Goal: Find specific page/section: Find specific page/section

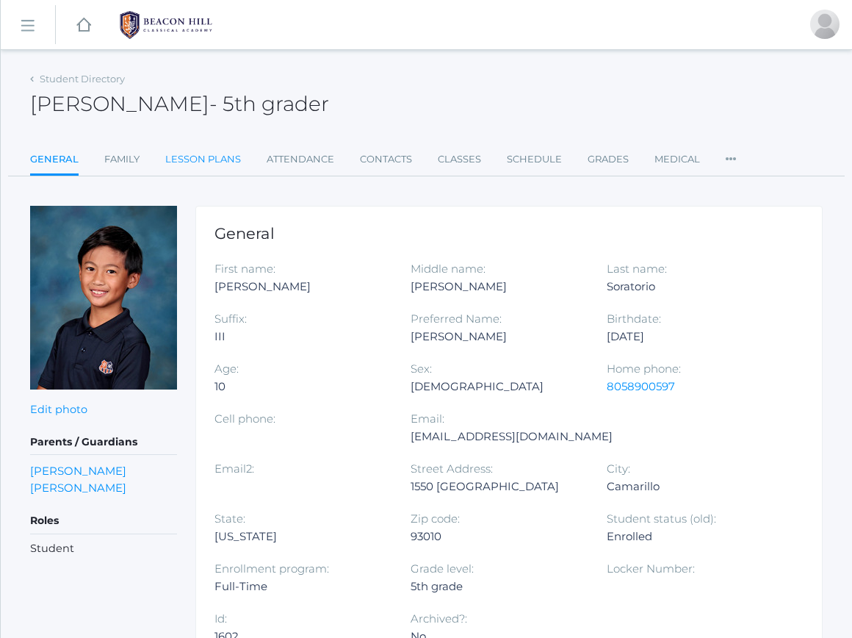
click at [204, 163] on link "Lesson Plans" at bounding box center [203, 159] width 76 height 29
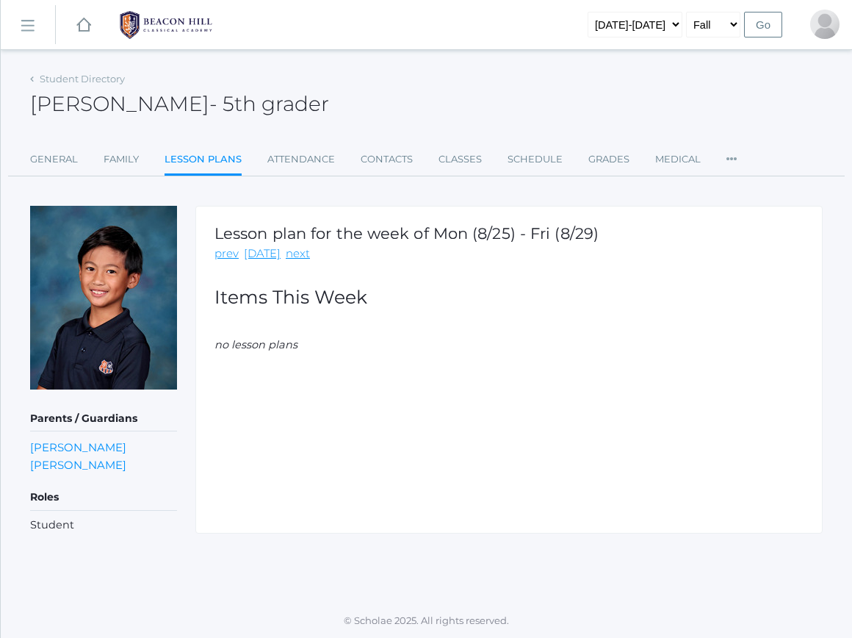
click at [152, 25] on img at bounding box center [166, 25] width 110 height 37
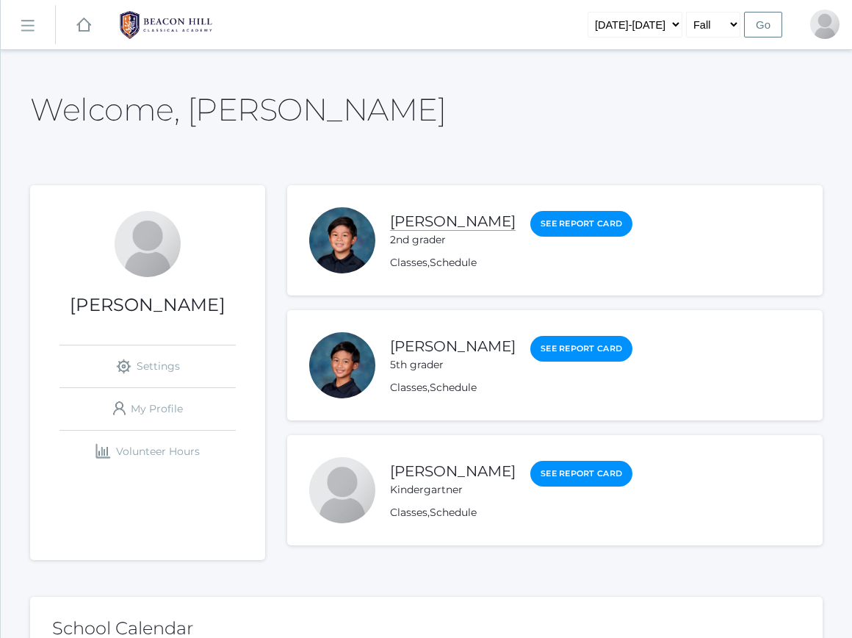
click at [469, 220] on link "Nico Soratorio" at bounding box center [453, 221] width 126 height 18
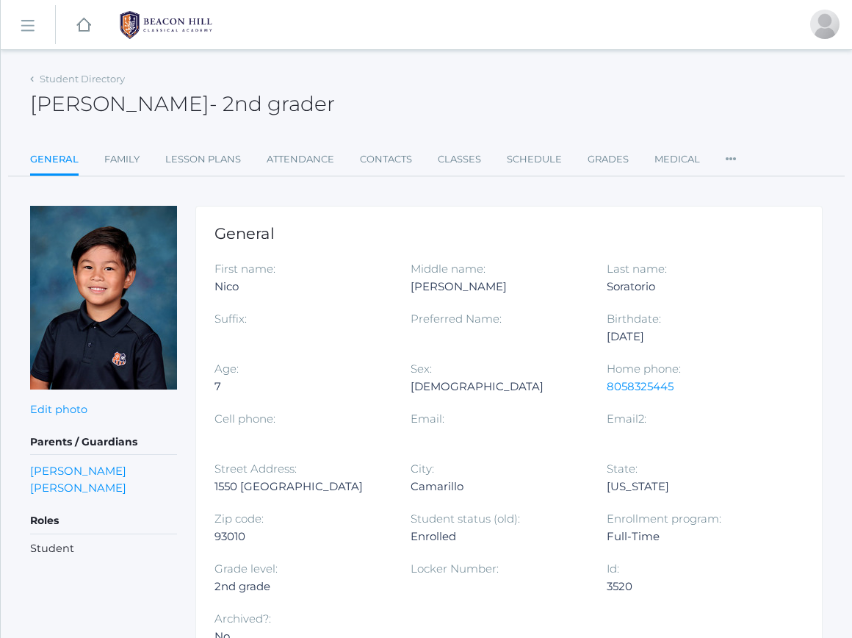
click at [212, 155] on link "Lesson Plans" at bounding box center [203, 159] width 76 height 29
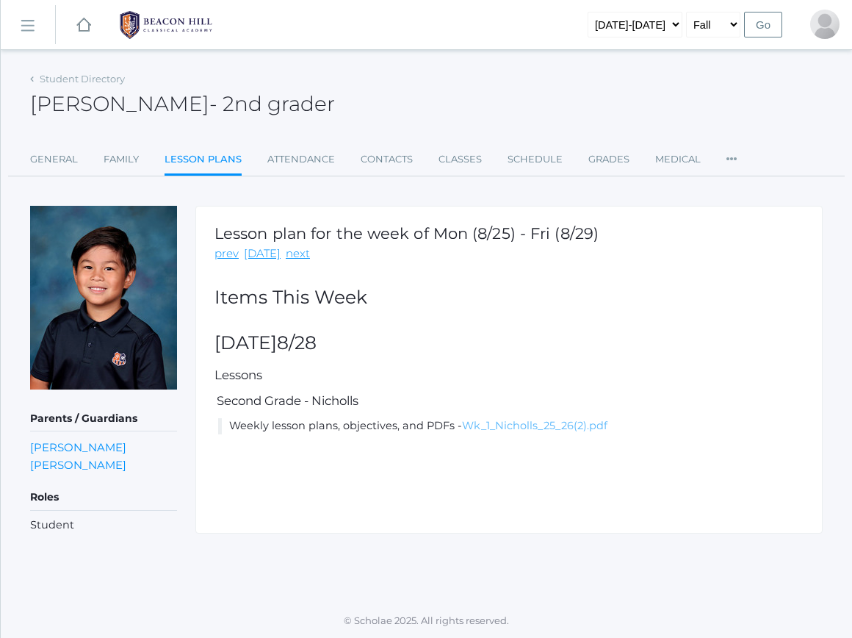
click at [572, 420] on link "Wk_1_Nicholls_25_26(2).pdf" at bounding box center [534, 425] width 145 height 13
click at [467, 160] on link "Classes" at bounding box center [460, 159] width 43 height 29
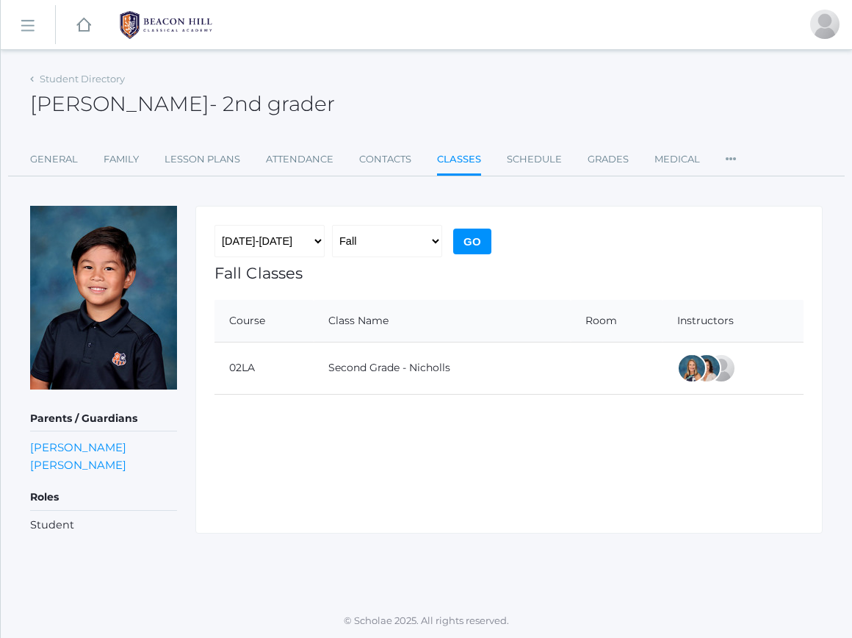
click at [450, 371] on td "Second Grade - Nicholls" at bounding box center [442, 368] width 257 height 52
click at [430, 359] on td "Second Grade - Nicholls" at bounding box center [442, 368] width 257 height 52
click at [403, 241] on select "Fall Spring" at bounding box center [387, 241] width 110 height 32
click at [60, 74] on link "Student Directory" at bounding box center [82, 79] width 85 height 12
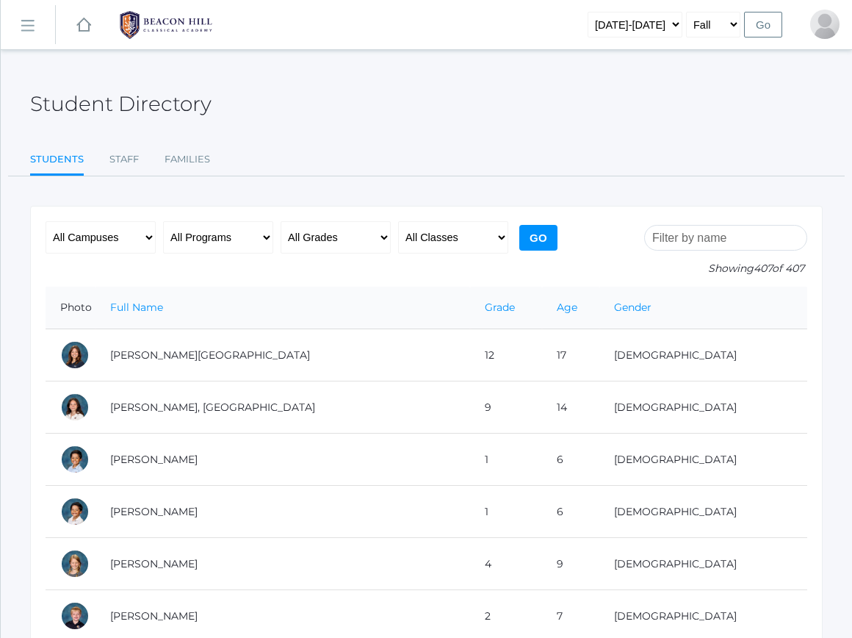
click at [27, 23] on rect at bounding box center [27, 27] width 24 height 24
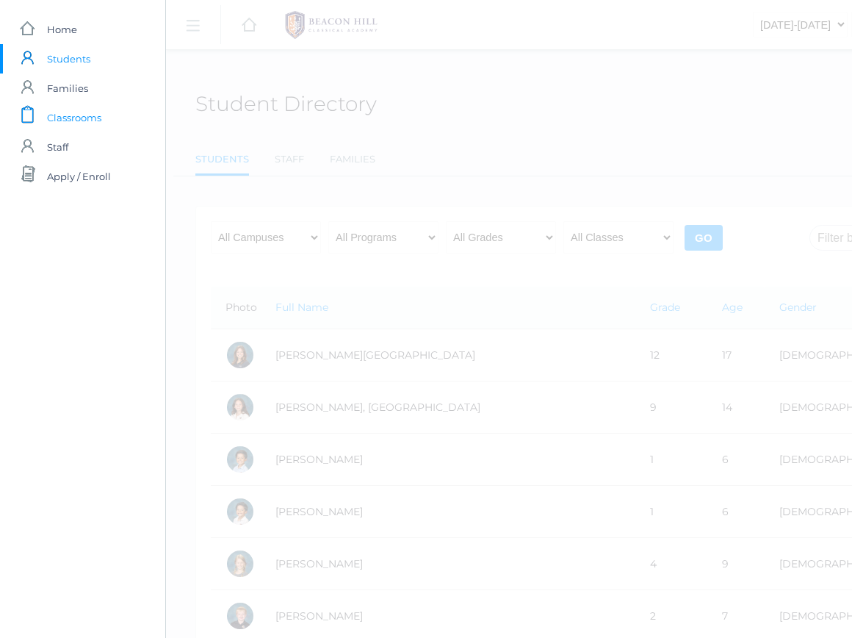
click at [54, 113] on span "Classrooms" at bounding box center [74, 117] width 54 height 29
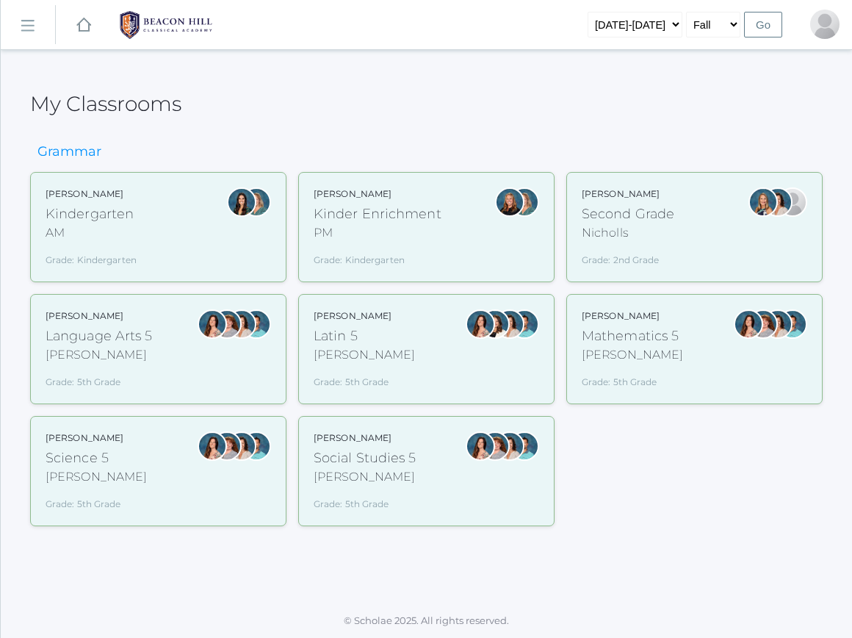
click at [669, 235] on div "Nicholls" at bounding box center [628, 233] width 93 height 18
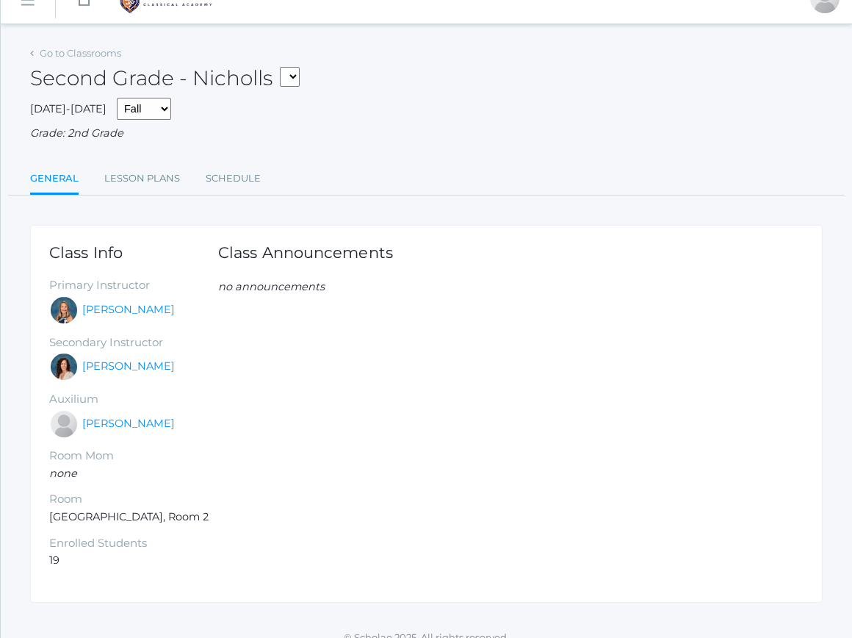
scroll to position [29, 0]
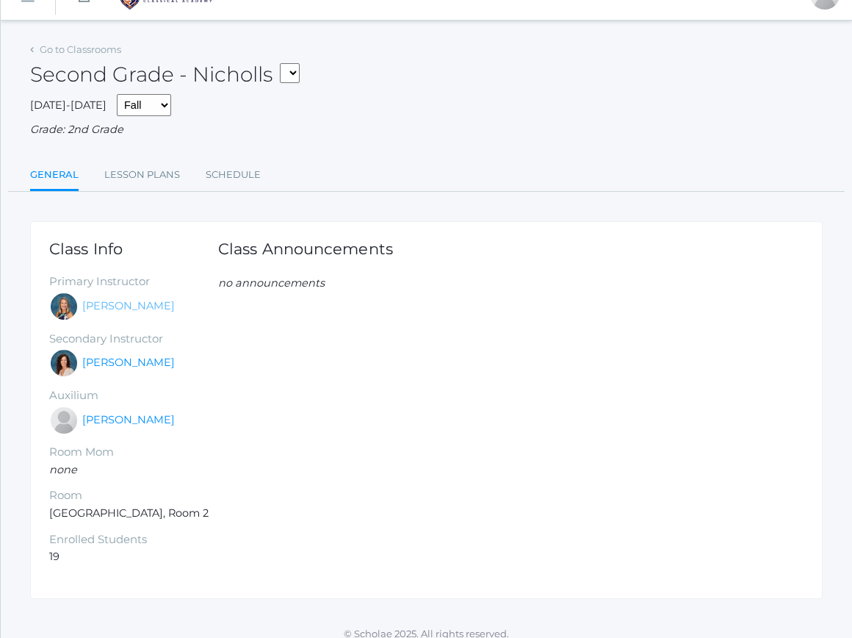
click at [157, 305] on link "[PERSON_NAME]" at bounding box center [128, 306] width 93 height 16
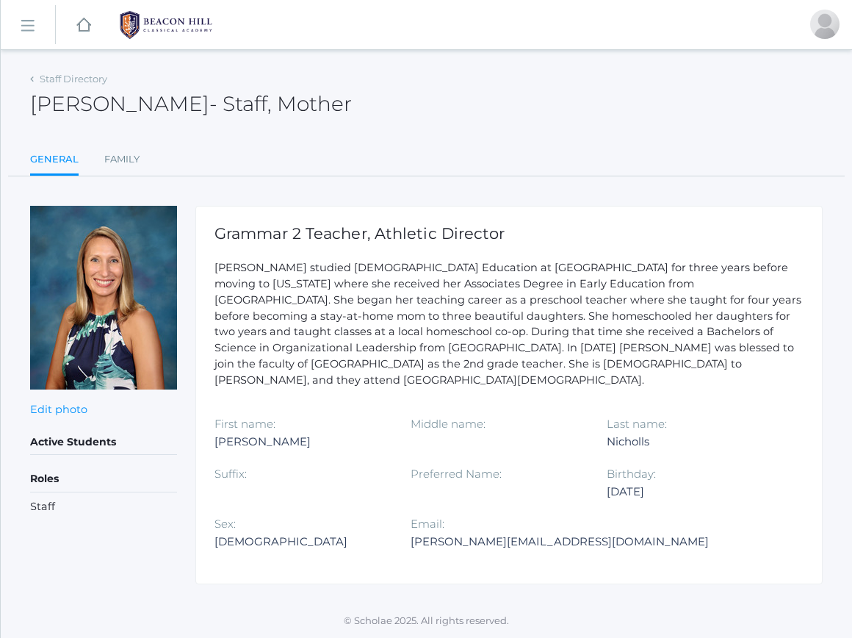
click at [40, 65] on div "icons/ui/navigation/hamburger Created with Sketch. icons/ui/navigation/home Cre…" at bounding box center [426, 319] width 852 height 638
click at [37, 74] on div "Staff Directory" at bounding box center [68, 79] width 77 height 15
click at [31, 79] on icon at bounding box center [32, 79] width 4 height 6
click at [29, 36] on link "icons/ui/navigation/hamburger Created with Sketch." at bounding box center [28, 25] width 54 height 40
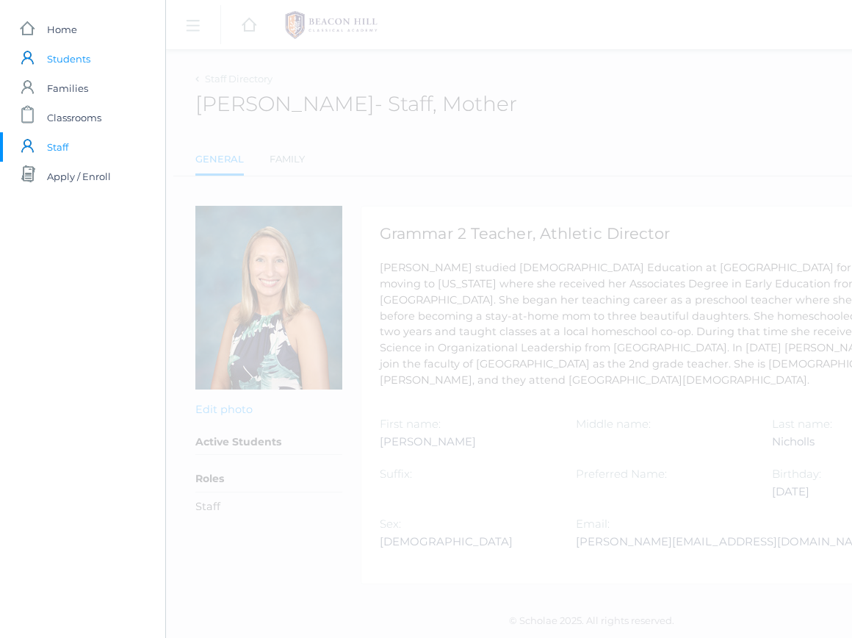
click at [71, 68] on span "Students" at bounding box center [68, 58] width 43 height 29
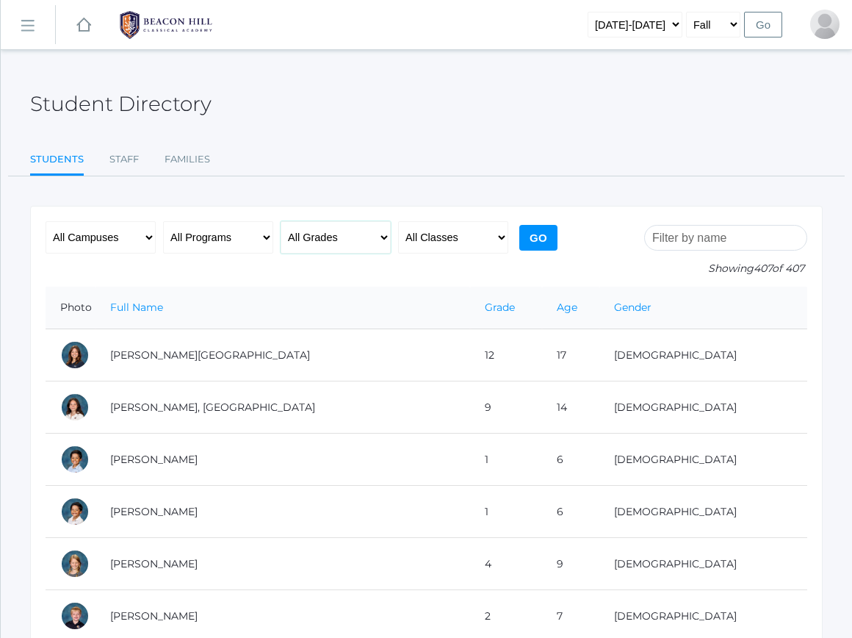
click at [355, 241] on select "All Grades Grammar - Kindergarten - 1st Grade - 2nd Grade - 3rd Grade - 4th Gra…" at bounding box center [336, 237] width 110 height 32
select select "2"
click at [541, 242] on input "Go" at bounding box center [538, 238] width 38 height 26
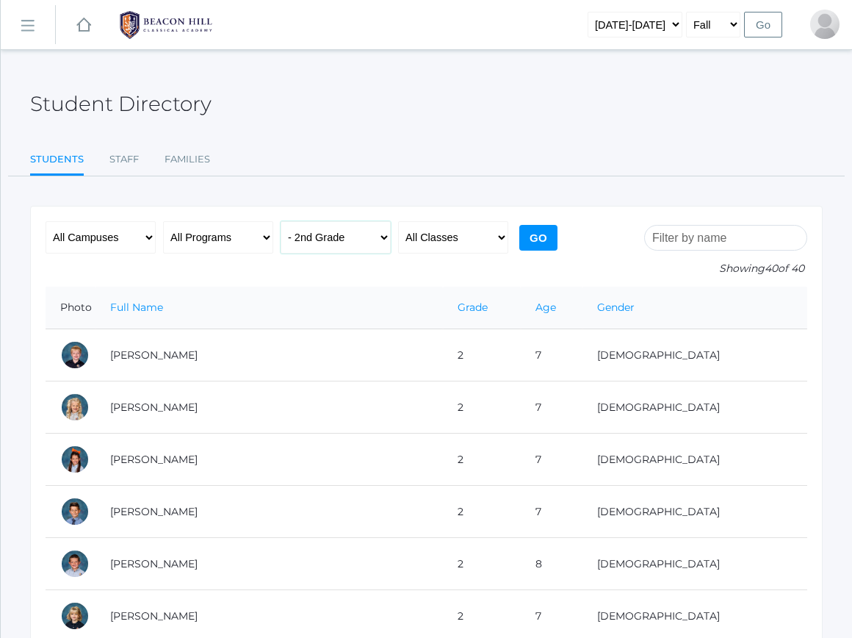
click at [342, 226] on select "All Grades Grammar - Kindergarten - 1st Grade - 2nd Grade - 3rd Grade - 4th Gra…" at bounding box center [336, 237] width 110 height 32
click at [436, 242] on select "All Classes Grammar - *KIND - Kindergarten AM - *KIND - Kindergarten PM - *KNDC…" at bounding box center [453, 237] width 110 height 32
select select "1970"
click at [544, 239] on input "Go" at bounding box center [538, 238] width 38 height 26
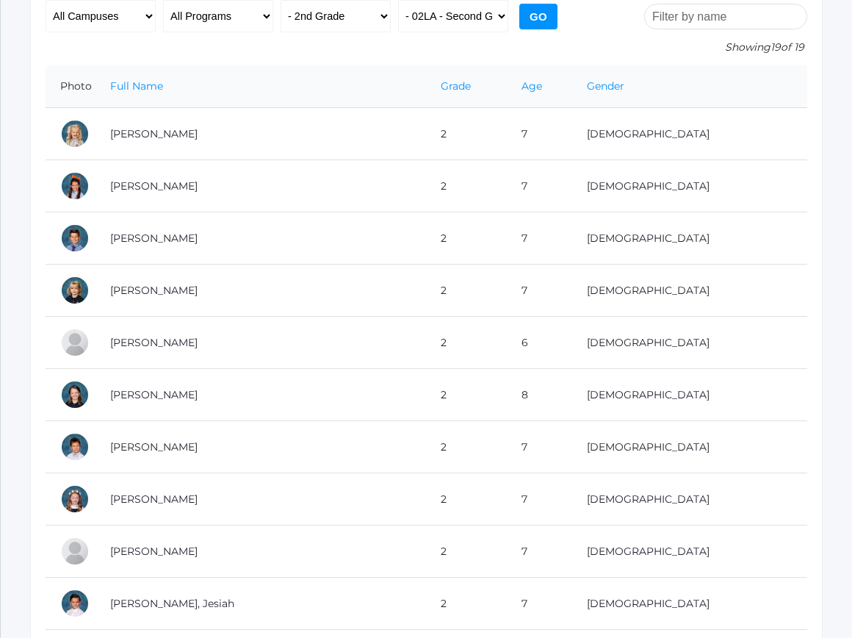
scroll to position [192, 0]
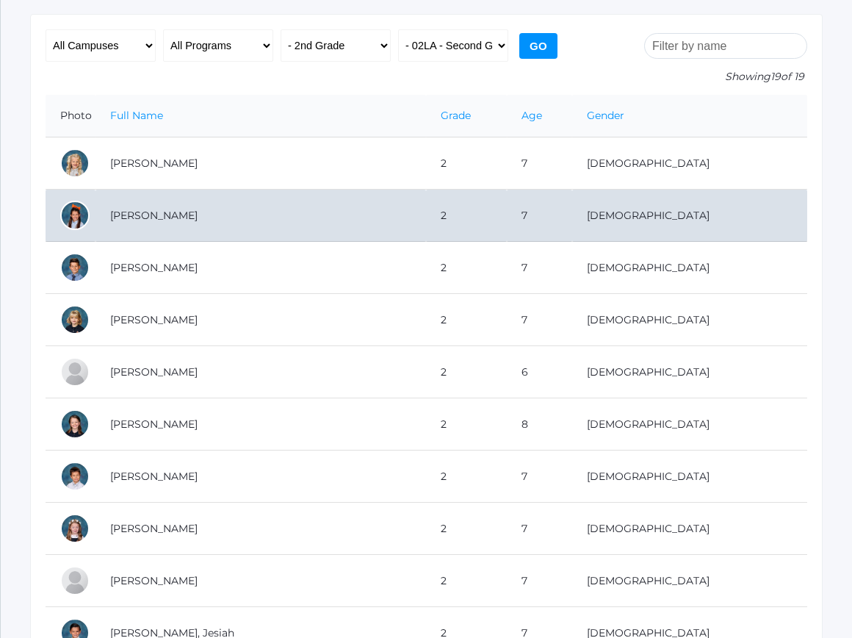
click at [196, 240] on td "[PERSON_NAME]" at bounding box center [261, 216] width 331 height 52
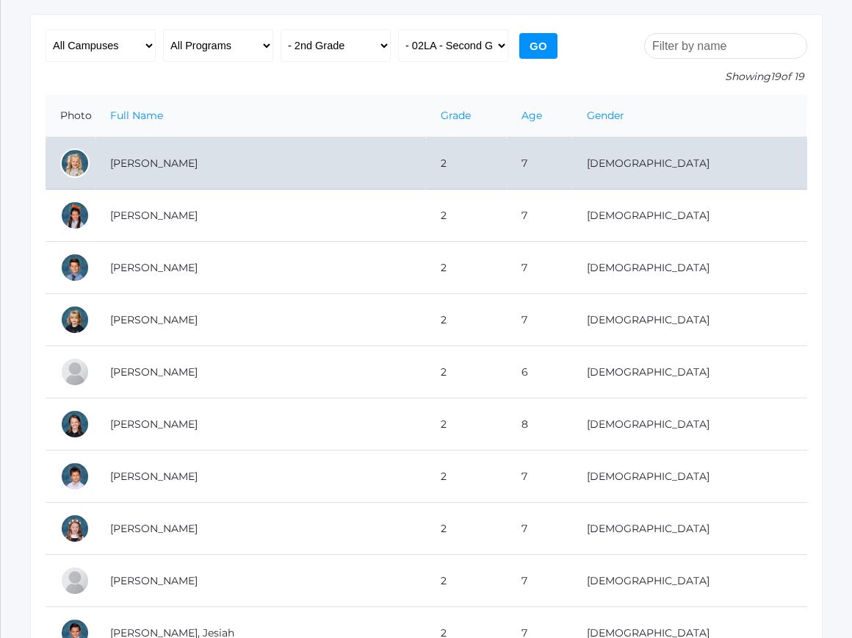
click at [135, 169] on td "[PERSON_NAME]" at bounding box center [261, 163] width 331 height 52
